Goal: Find specific page/section: Find specific page/section

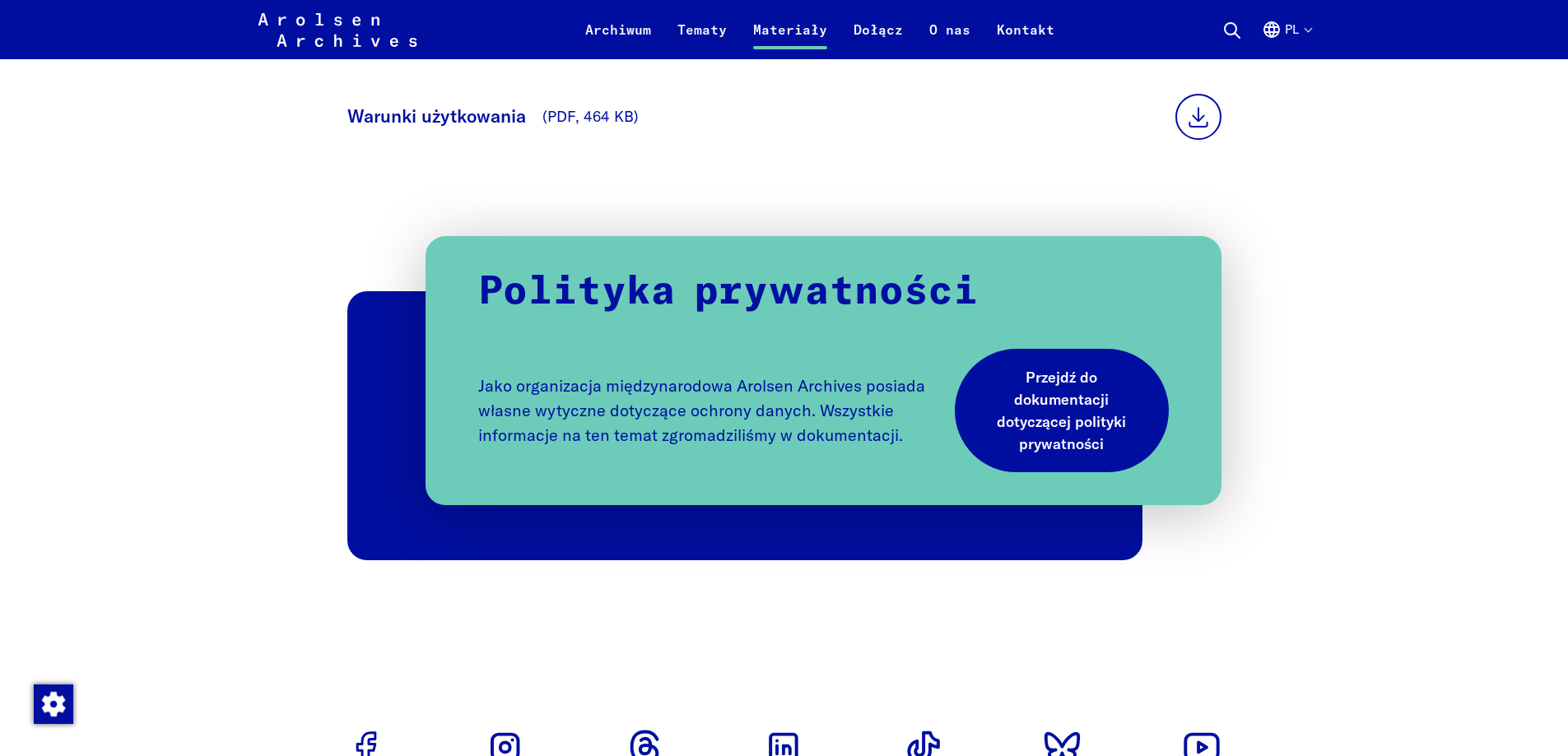
scroll to position [987, 0]
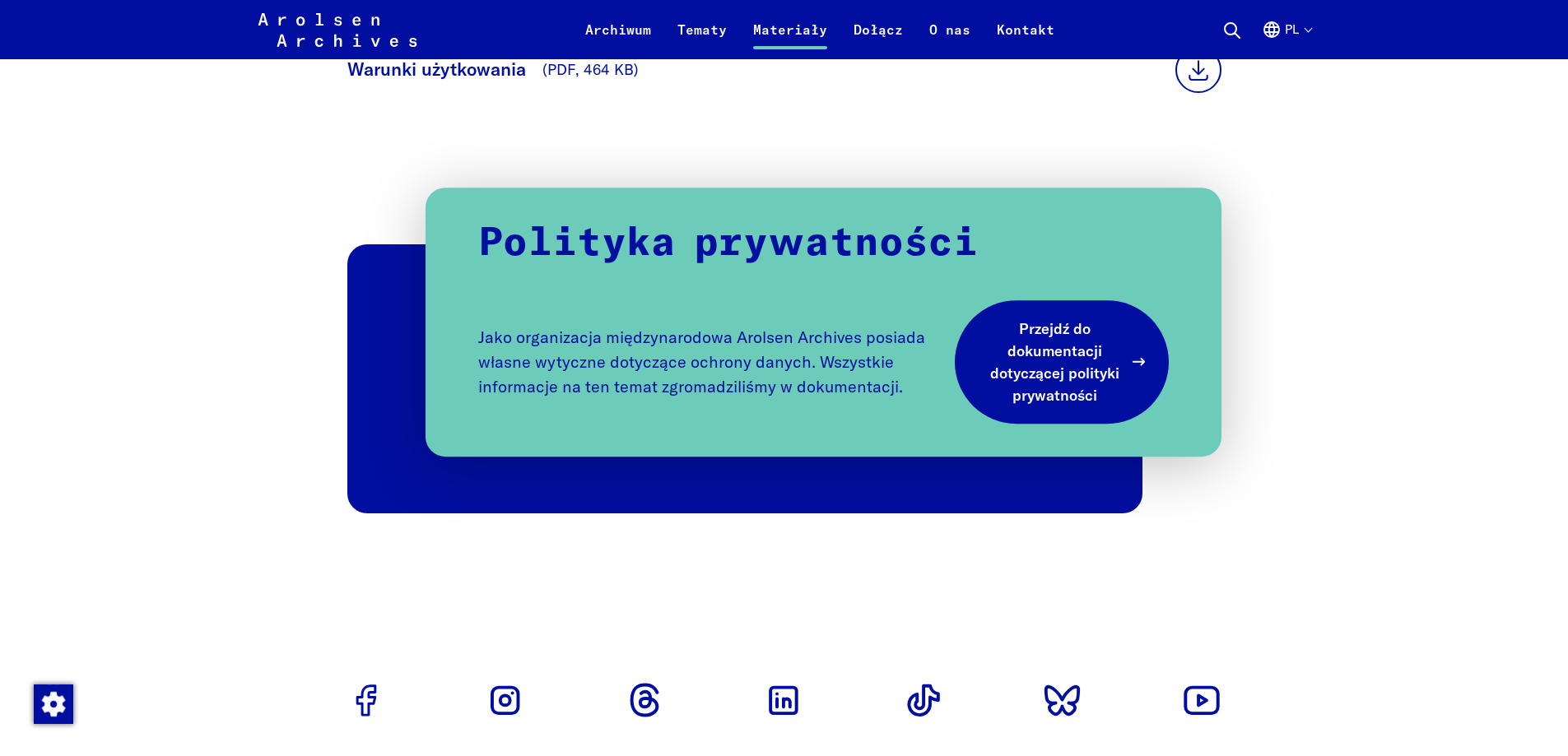
click at [1056, 381] on span "Przejdź do dokumentacji dotyczącej polityki prywatności" at bounding box center [1055, 362] width 135 height 88
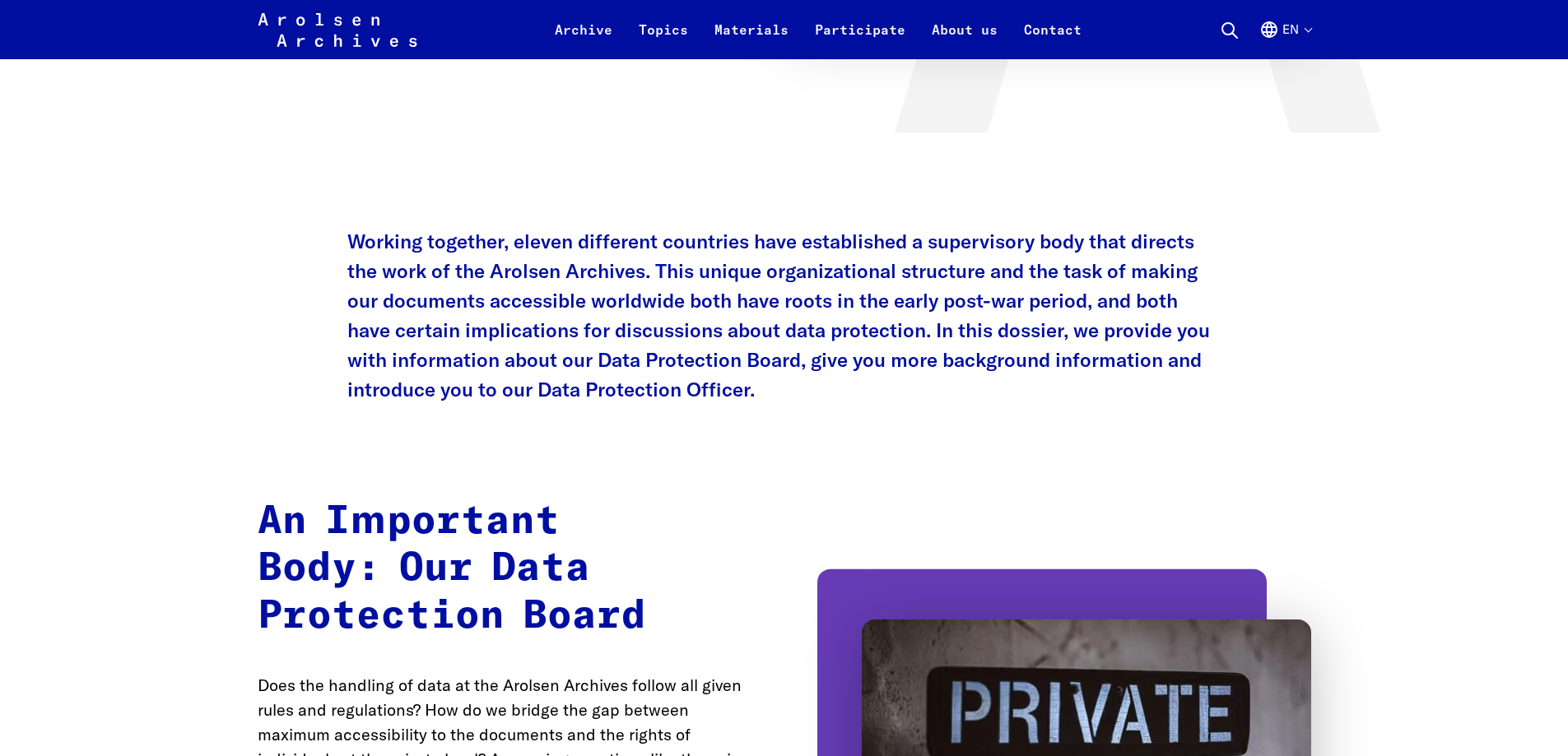
scroll to position [548, 0]
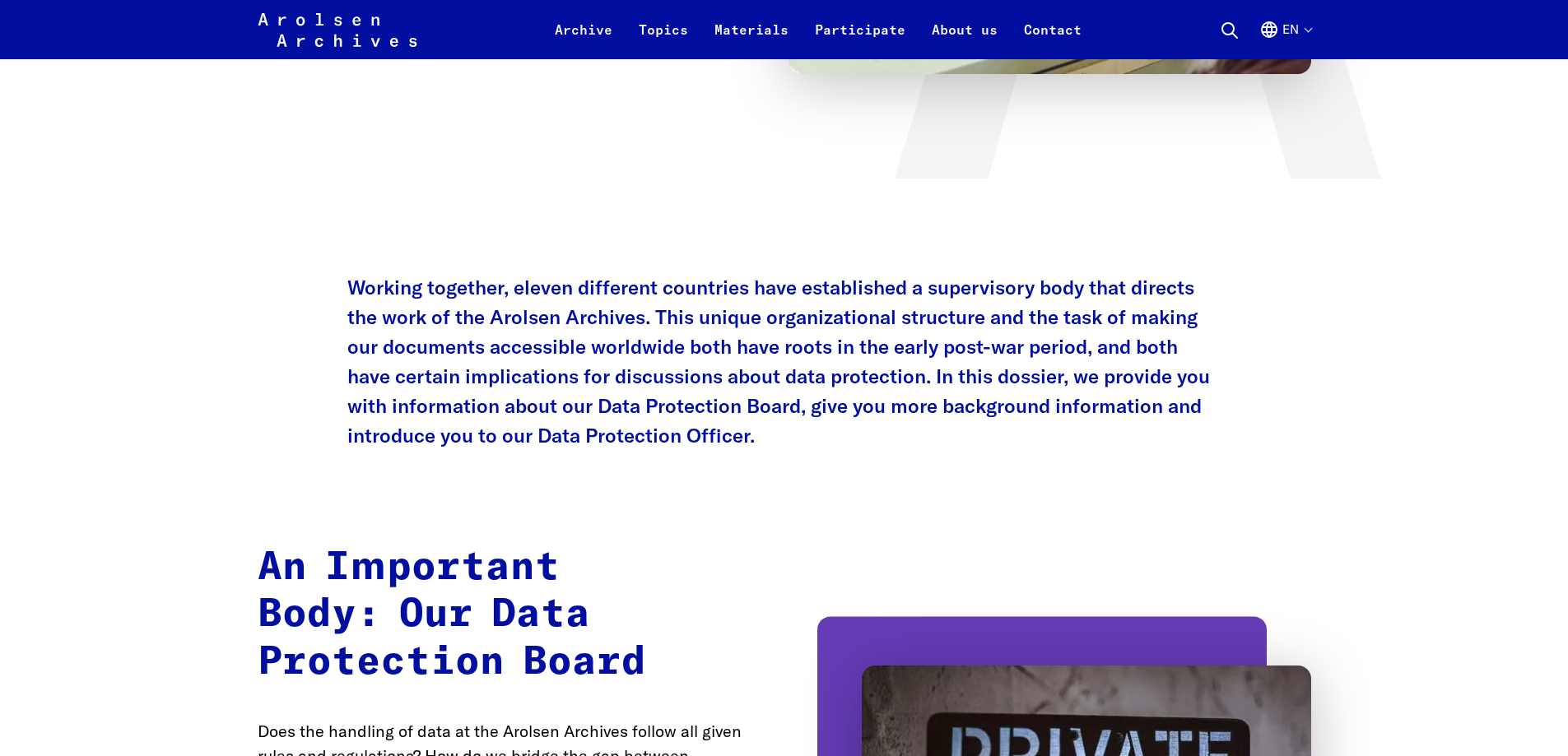
click at [1302, 32] on button "en" at bounding box center [1285, 39] width 52 height 39
click at [1280, 87] on use at bounding box center [1281, 88] width 12 height 12
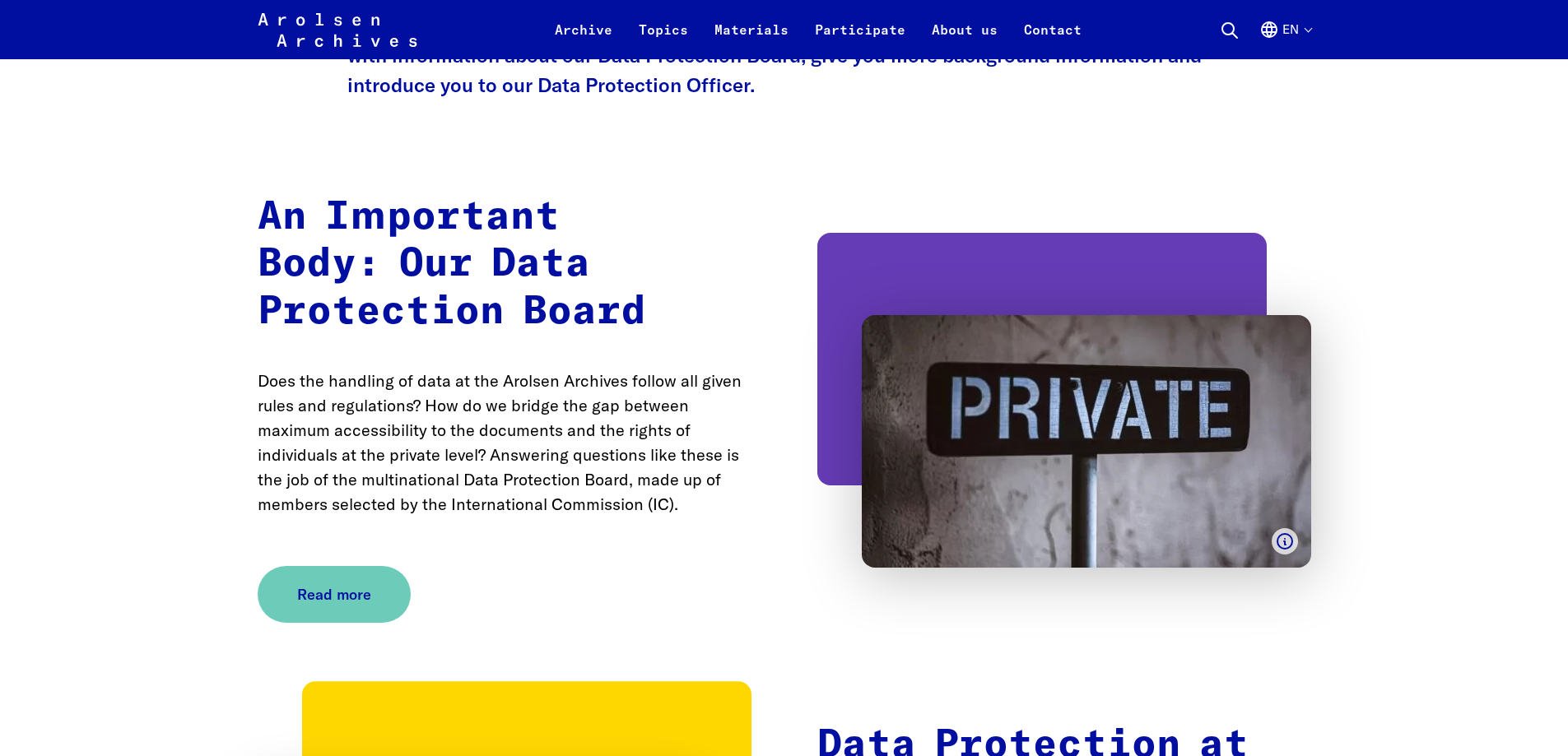
scroll to position [880, 0]
